Goal: Transaction & Acquisition: Purchase product/service

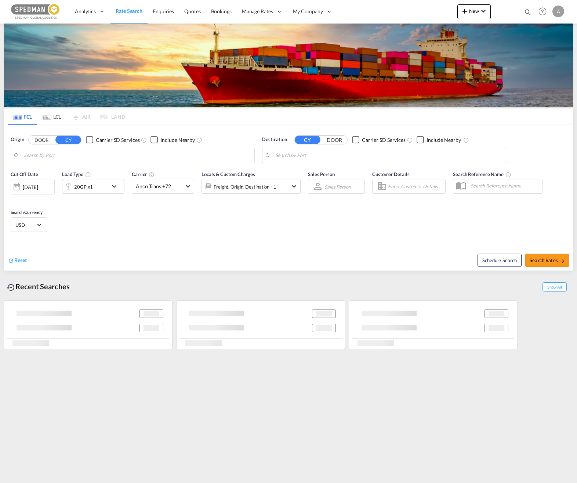
type input "Halmstad, SEHAD"
type input "Male, MVMLE"
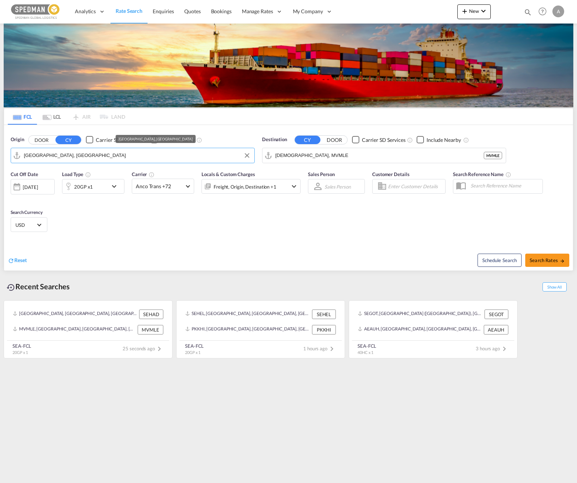
drag, startPoint x: 89, startPoint y: 154, endPoint x: -4, endPoint y: 151, distance: 93.3
click at [0, 151] on html "Analytics Dashboard Rate Search Enquiries Quotes Bookings" at bounding box center [288, 241] width 577 height 483
drag, startPoint x: 68, startPoint y: 157, endPoint x: 6, endPoint y: 151, distance: 62.7
click at [3, 153] on div "FCL LCL AIR LAND FCL LCL AIR LAND Origin DOOR CY Carrier SD Services Include Ne…" at bounding box center [288, 192] width 577 height 336
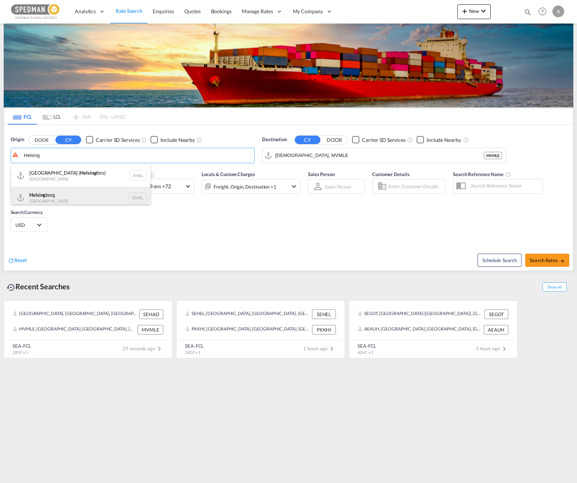
click at [80, 194] on div "Helsing borg Sweden SEHEL" at bounding box center [81, 198] width 140 height 22
type input "Helsingborg, SEHEL"
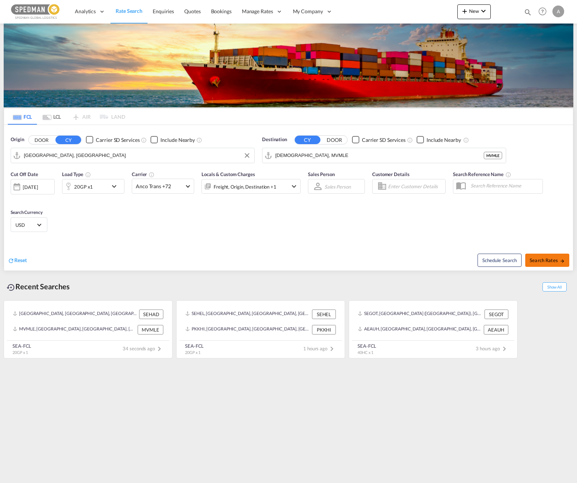
click at [435, 261] on span "Search Rates" at bounding box center [547, 260] width 35 height 6
type input "SEHEL to MVMLE / 15 Sep 2025"
